Goal: Task Accomplishment & Management: Manage account settings

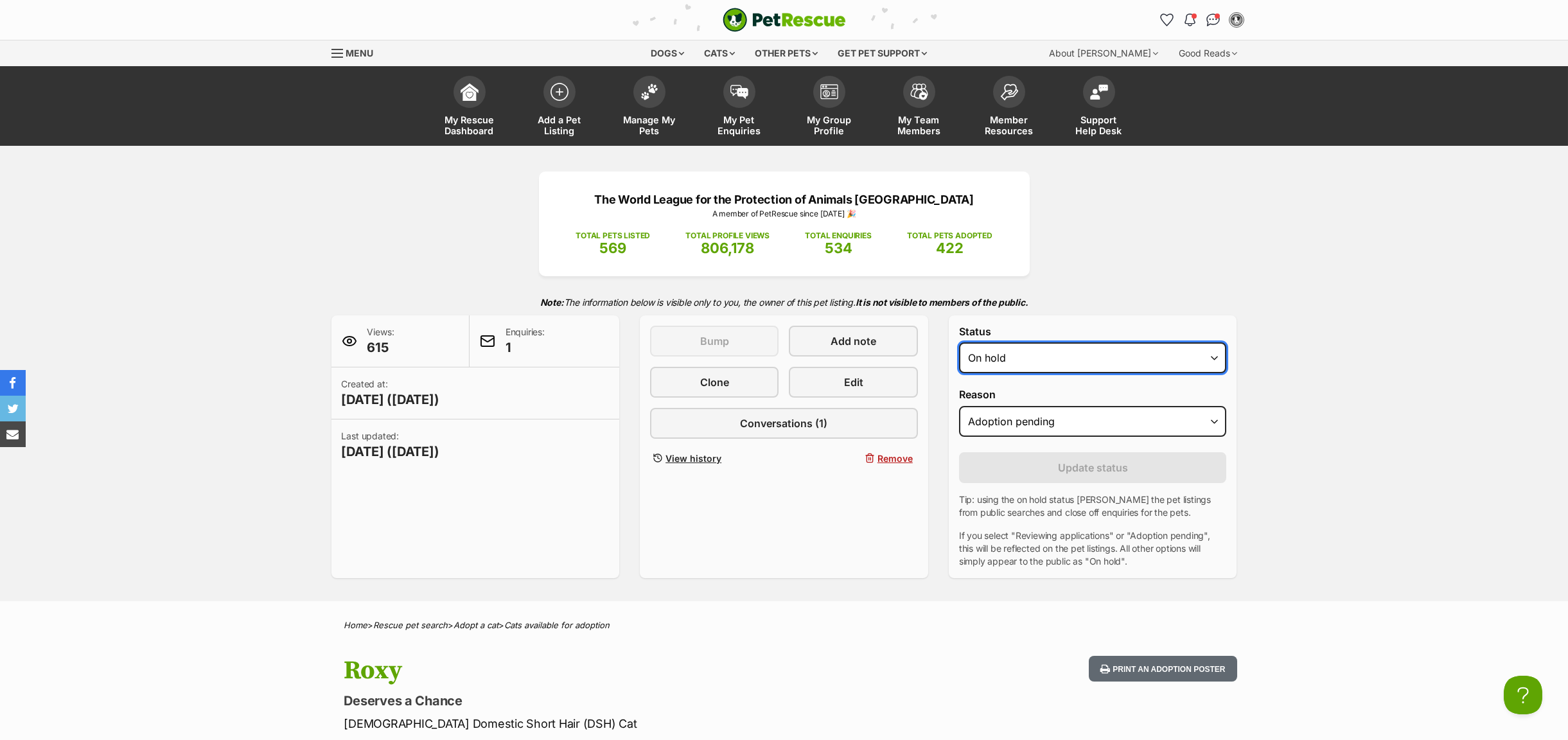
click at [1216, 357] on select "Draft - not available as listing has enquires Available On hold Adopted" at bounding box center [1092, 357] width 268 height 31
select select "rehomed"
click at [959, 344] on select "Draft - not available as listing has enquires Available On hold Adopted" at bounding box center [1092, 357] width 268 height 31
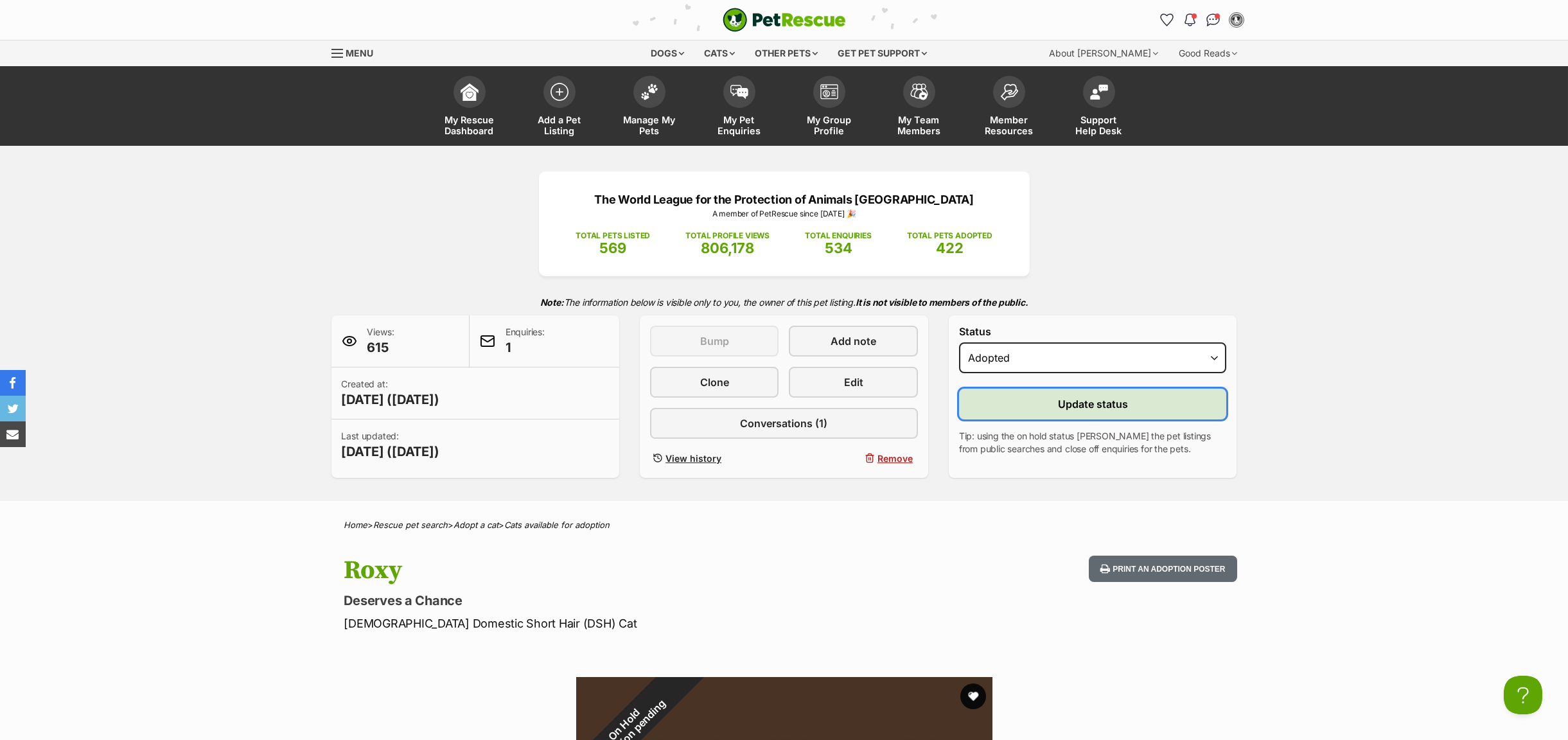
click at [1012, 405] on button "Update status" at bounding box center [1092, 404] width 268 height 31
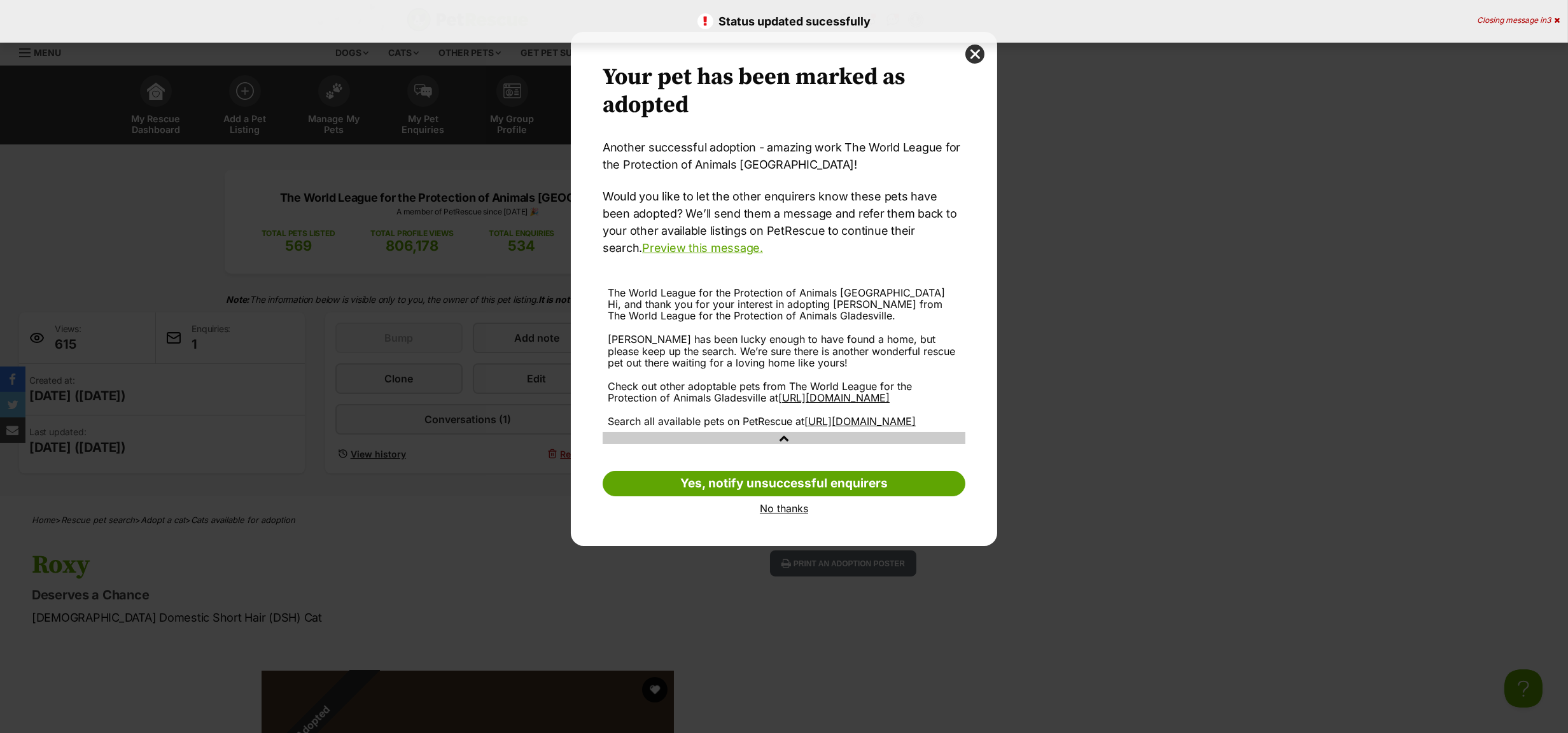
click at [775, 514] on link "No thanks" at bounding box center [783, 508] width 363 height 11
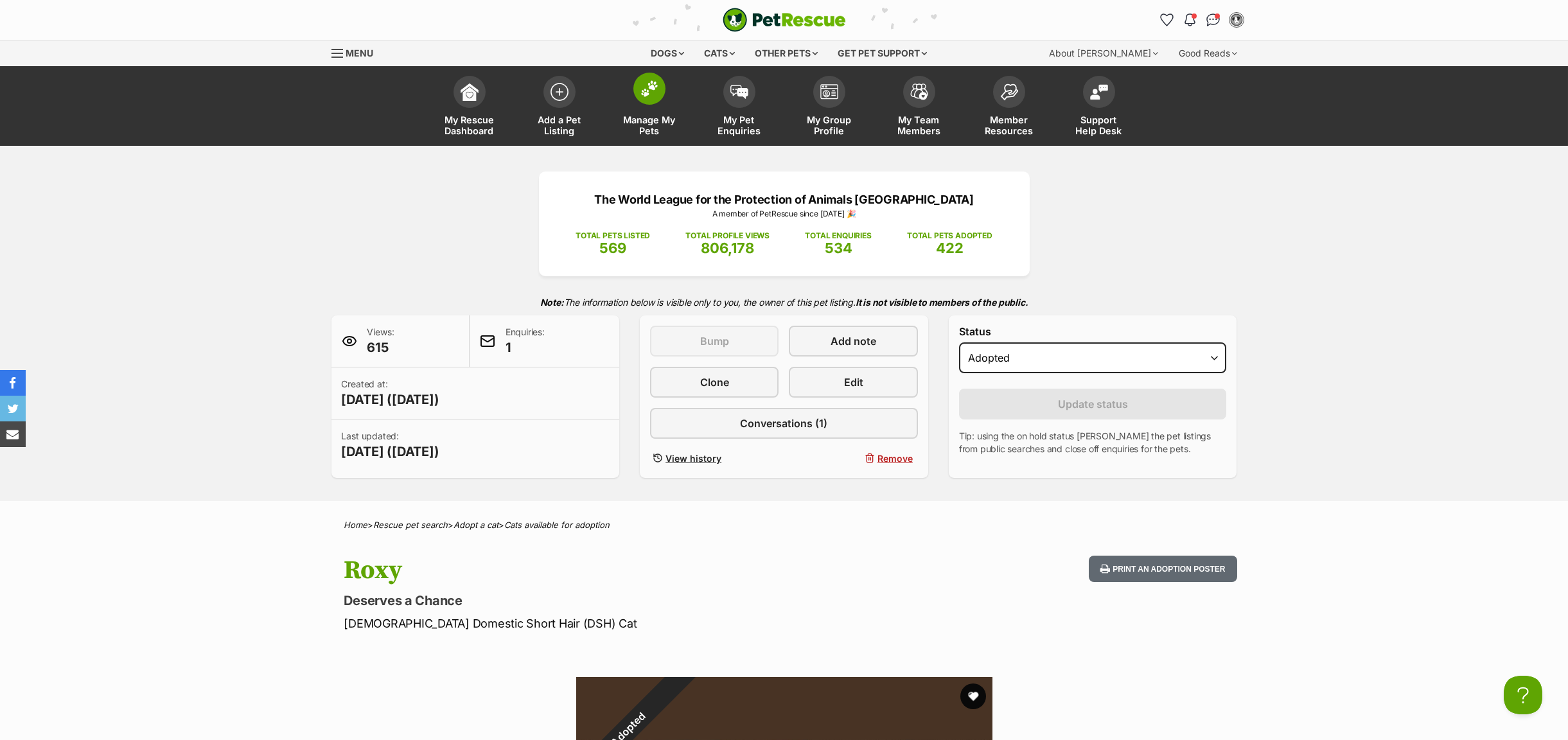
click at [648, 125] on span "Manage My Pets" at bounding box center [649, 125] width 58 height 22
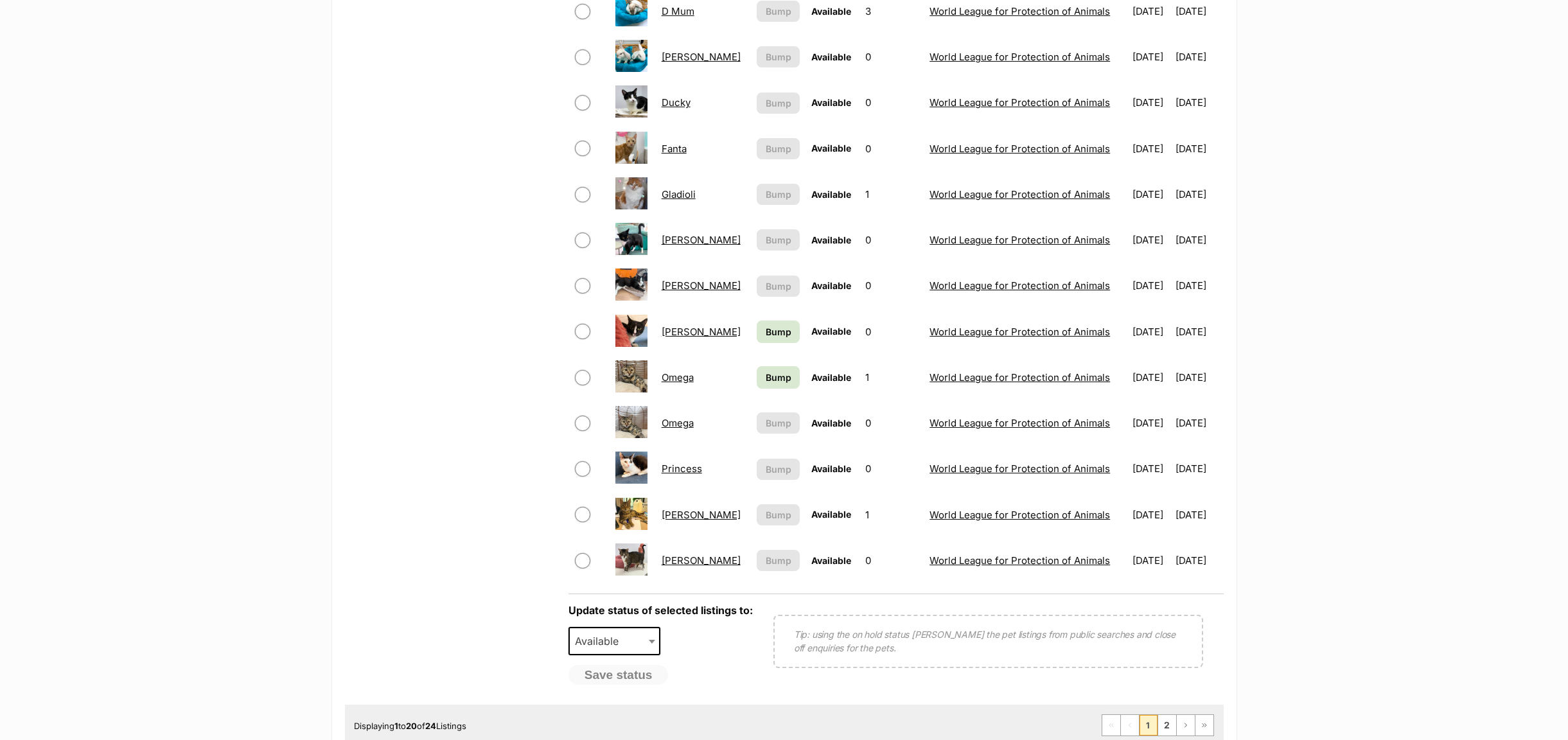
scroll to position [963, 0]
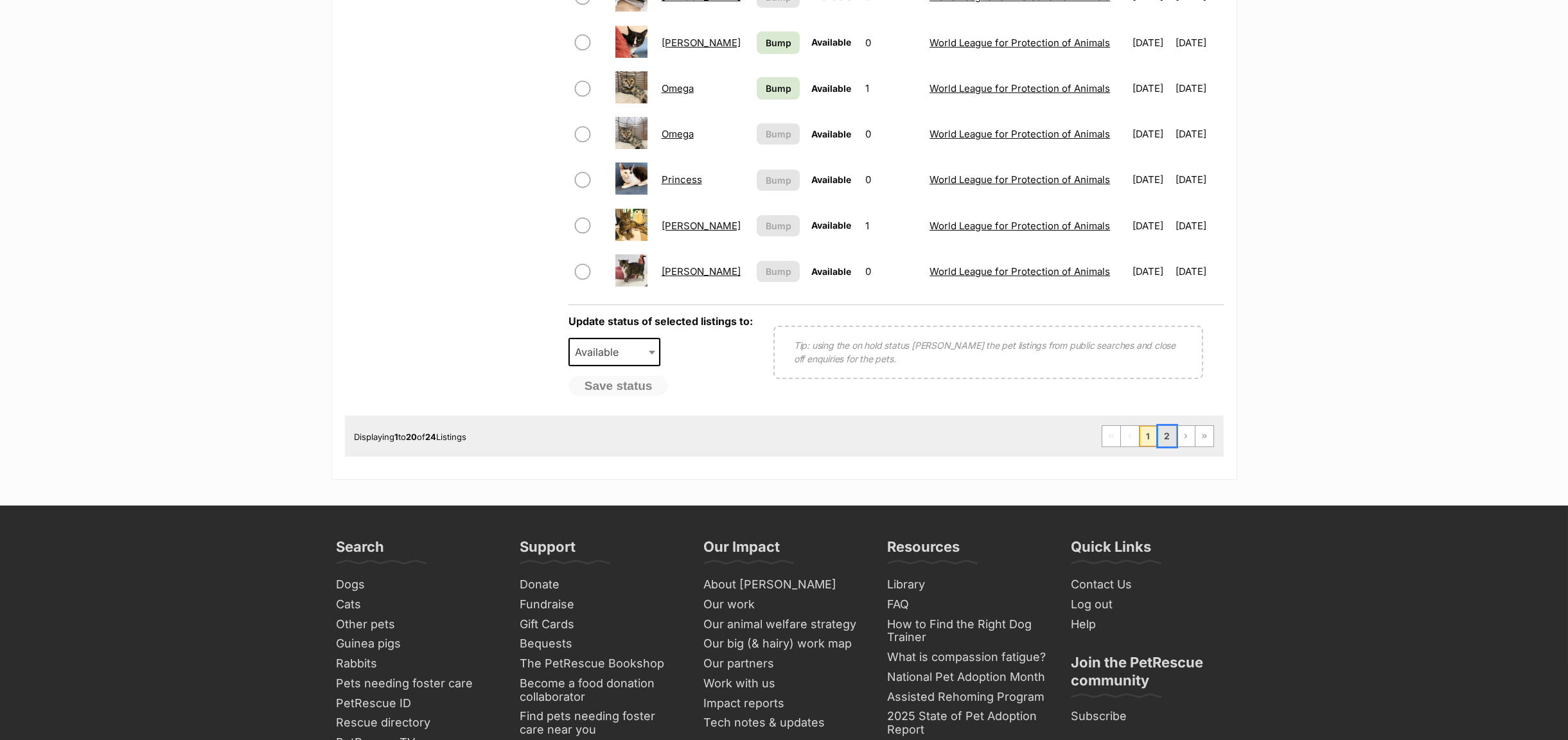
click at [1161, 444] on link "2" at bounding box center [1167, 436] width 18 height 20
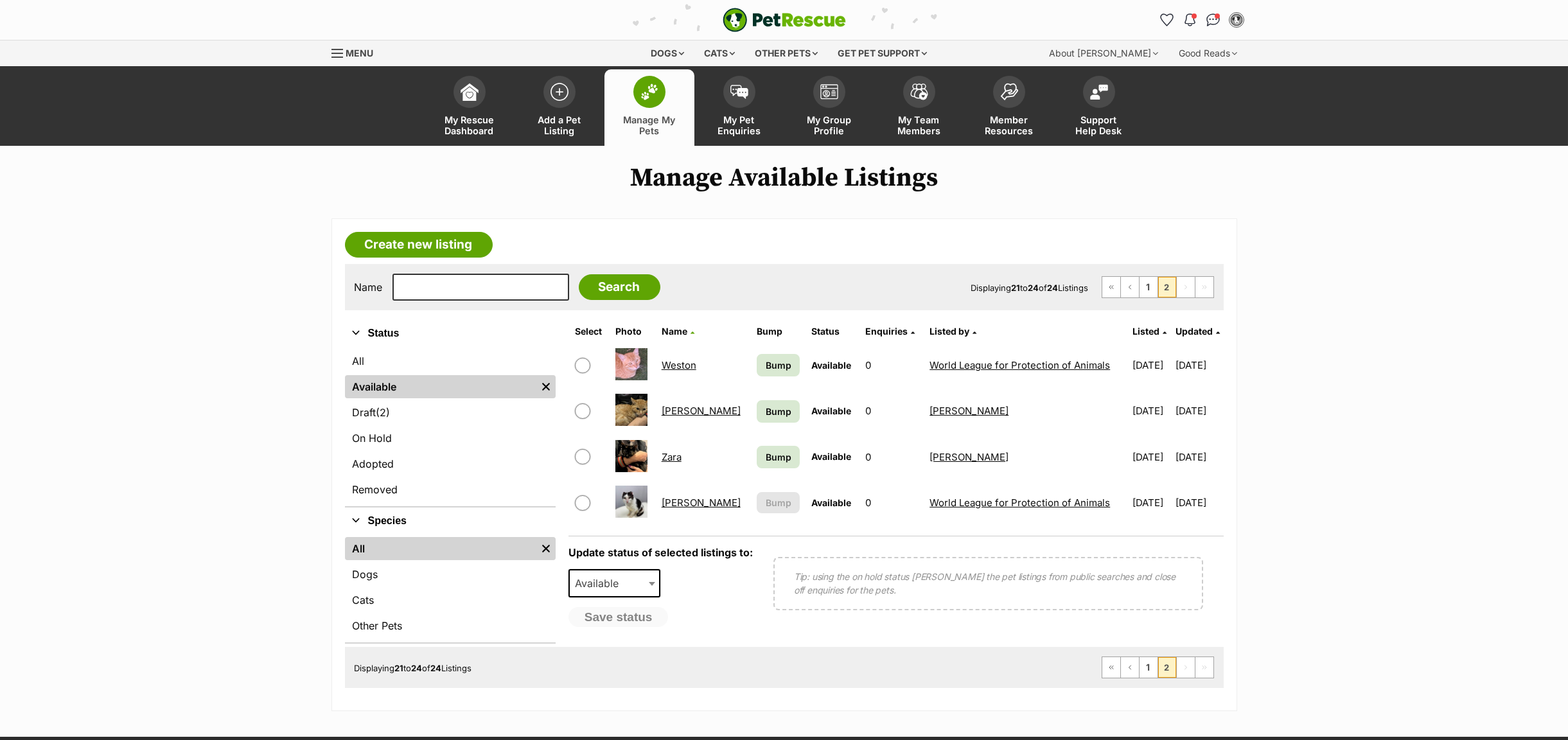
click at [672, 505] on link "[PERSON_NAME]" at bounding box center [700, 502] width 79 height 12
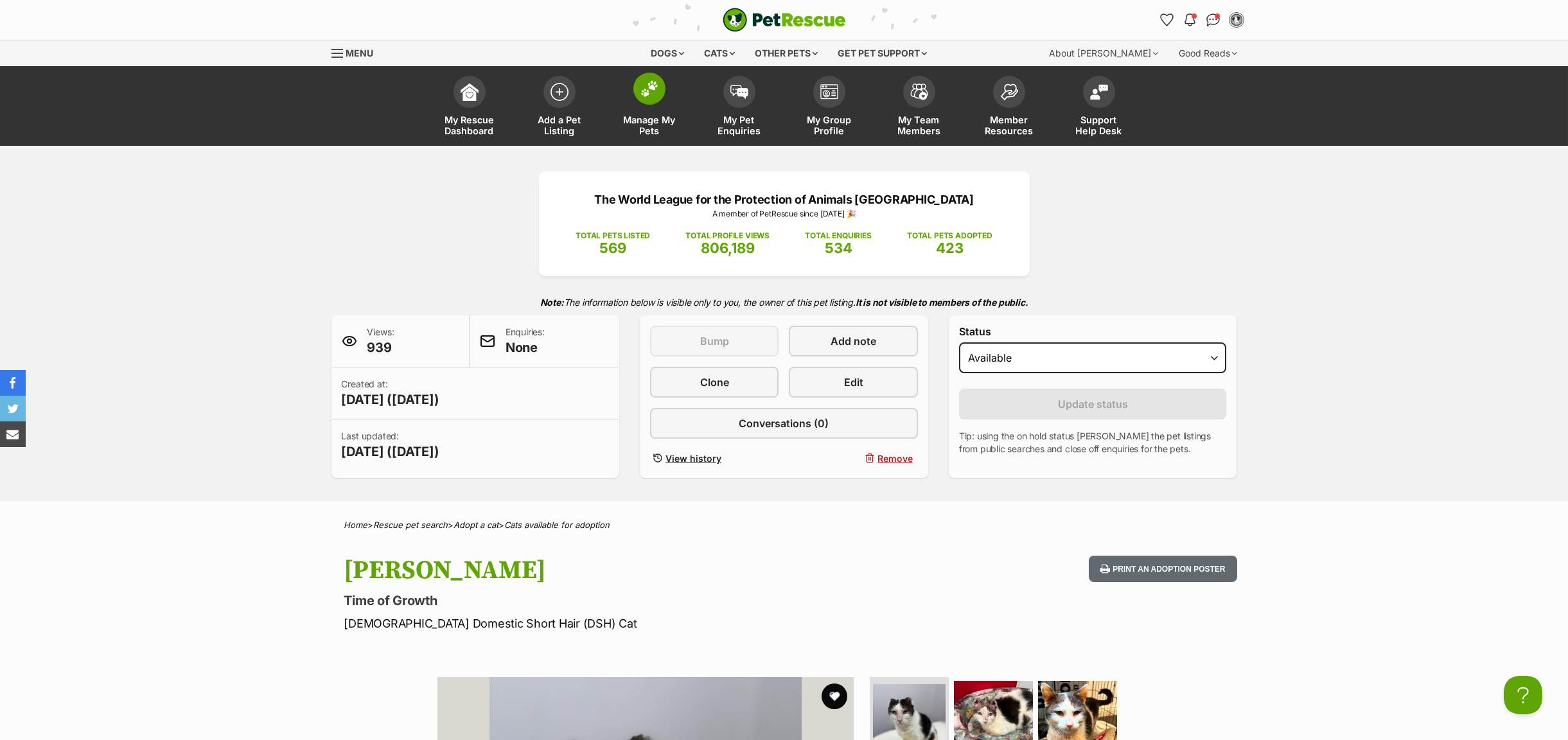
click at [640, 123] on span "Manage My Pets" at bounding box center [649, 125] width 58 height 22
